Goal: Task Accomplishment & Management: Use online tool/utility

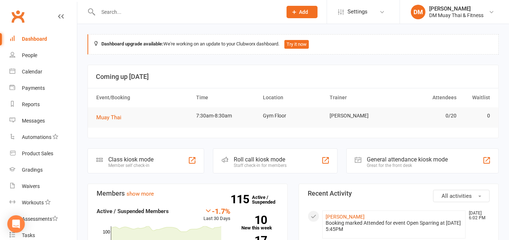
click at [268, 164] on div "Staff check-in for members" at bounding box center [260, 165] width 53 height 5
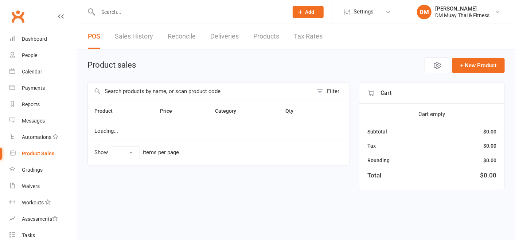
select select "100"
